Goal: Information Seeking & Learning: Learn about a topic

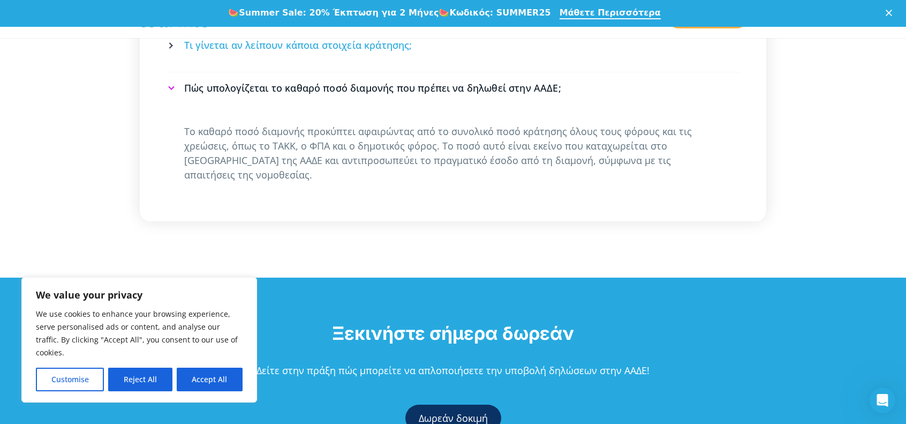
scroll to position [2526, 0]
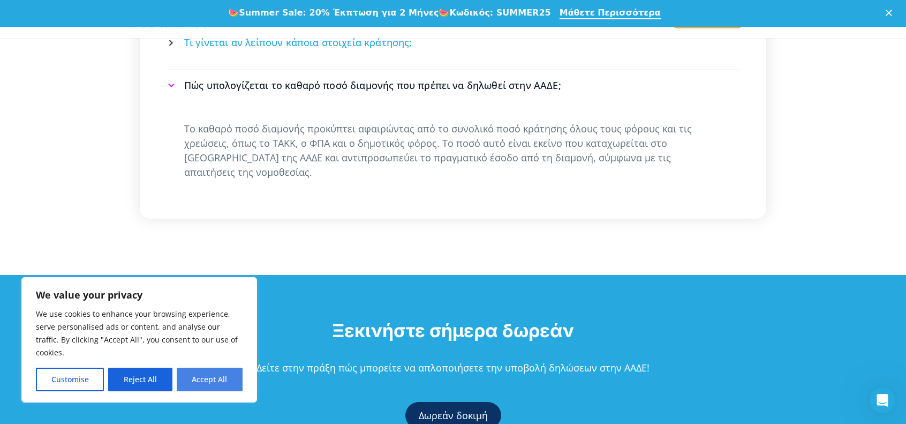
click at [227, 375] on button "Accept All" at bounding box center [210, 380] width 66 height 24
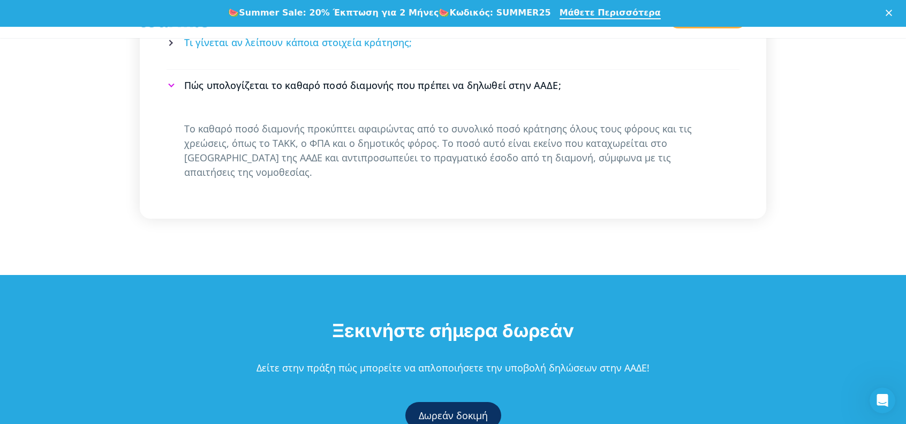
checkbox input "true"
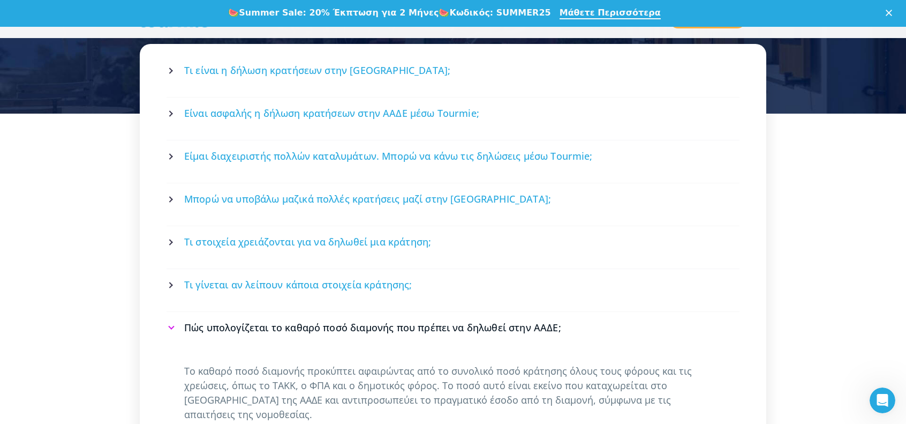
scroll to position [2276, 0]
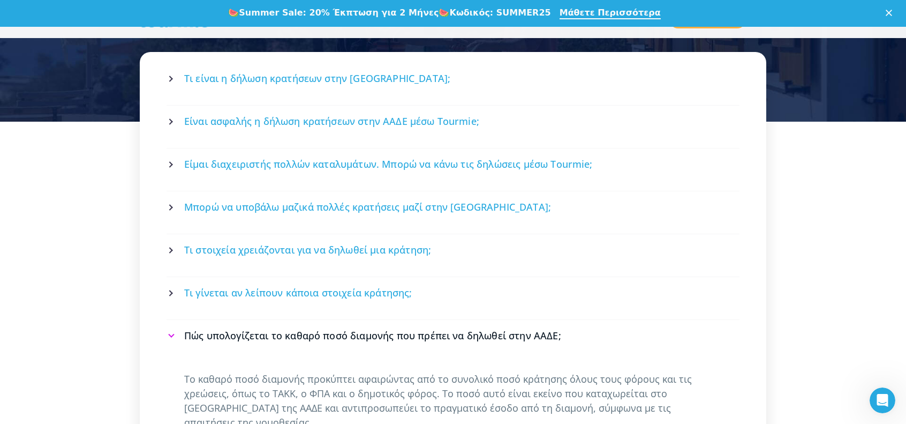
click at [276, 117] on span "Είναι ασφαλής η δήλωση κρατήσεων στην ΑΑΔΕ μέσω Tourmie;" at bounding box center [331, 121] width 295 height 13
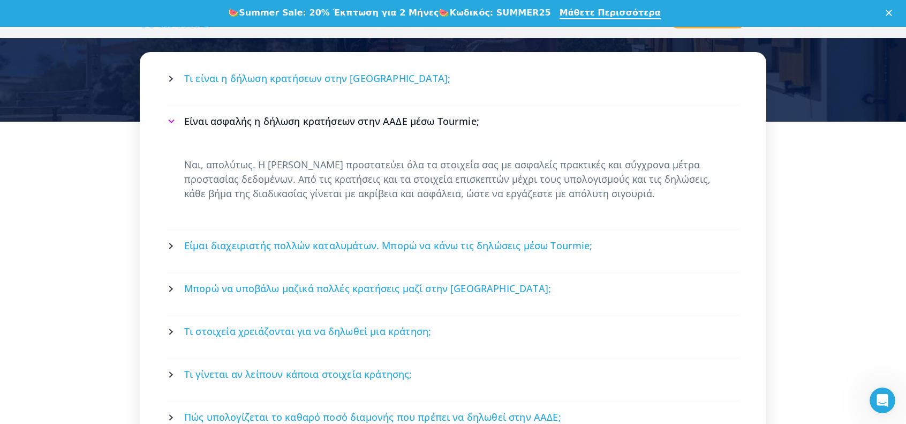
click at [342, 239] on span "Είμαι διαχειριστής πολλών καταλυμάτων. Μπορώ να κάνω τις δηλώσεις μέσω Tourmie;" at bounding box center [388, 245] width 409 height 13
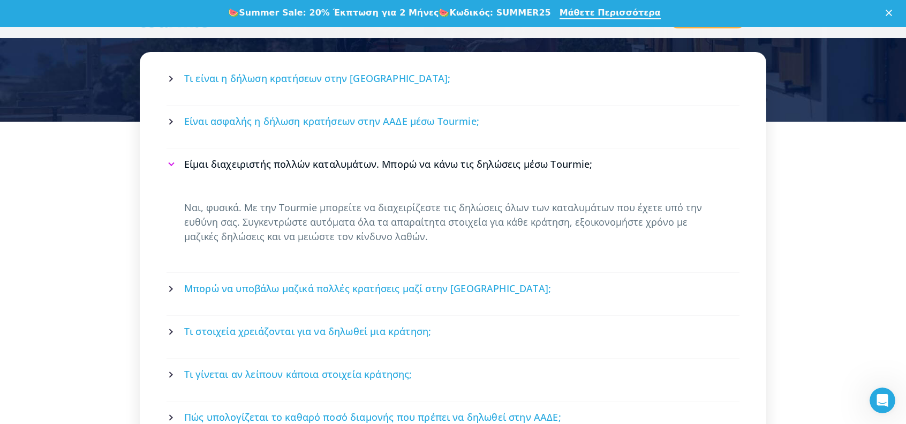
click at [387, 282] on span "Μπορώ να υποβάλω μαζικά πολλές κρατήσεις μαζί στην [GEOGRAPHIC_DATA];" at bounding box center [367, 288] width 367 height 13
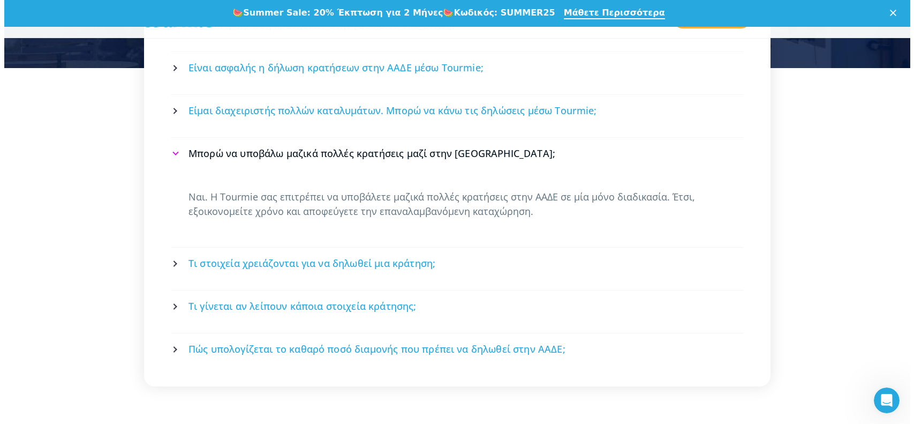
scroll to position [2329, 0]
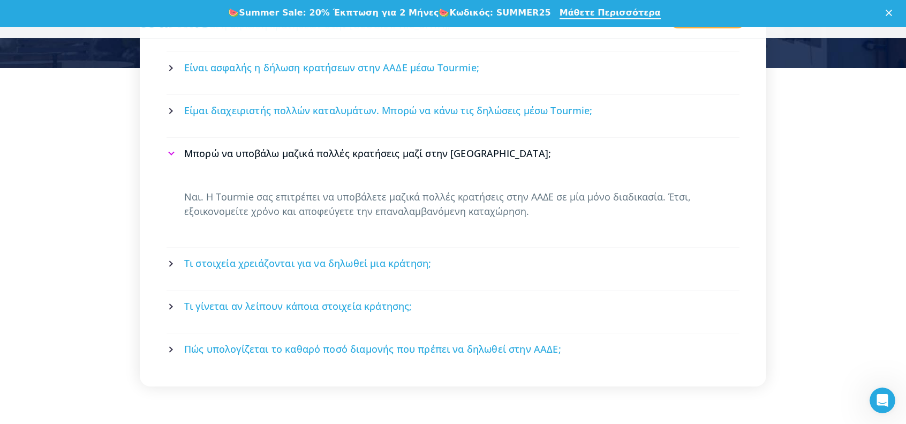
click at [366, 257] on span "Τι στοιχεία χρειάζονται για να δηλωθεί μια κράτηση;" at bounding box center [307, 263] width 247 height 13
